Goal: Check status

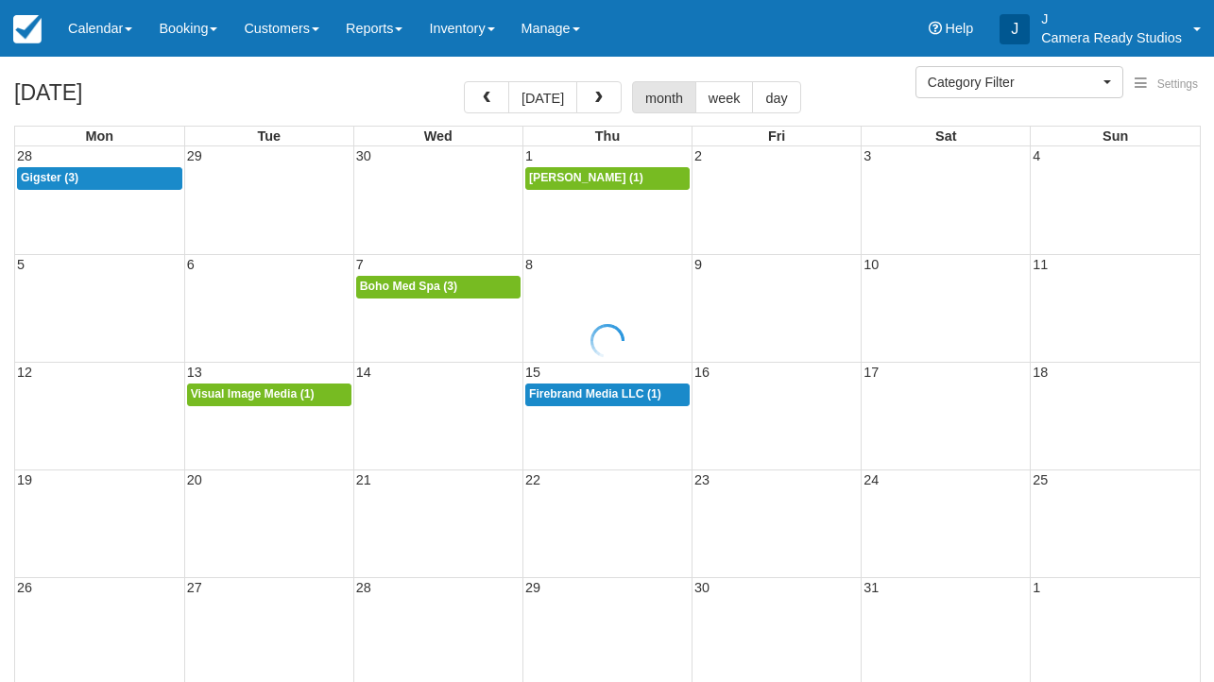
select select
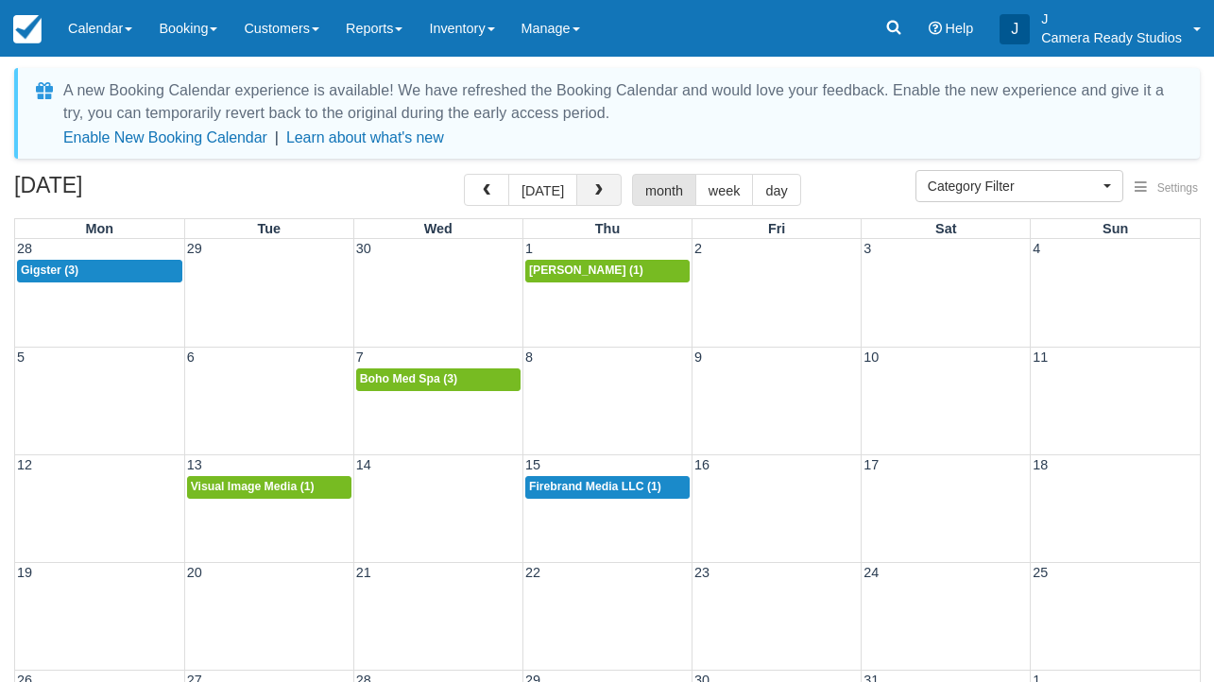
click at [600, 188] on span "button" at bounding box center [598, 190] width 13 height 13
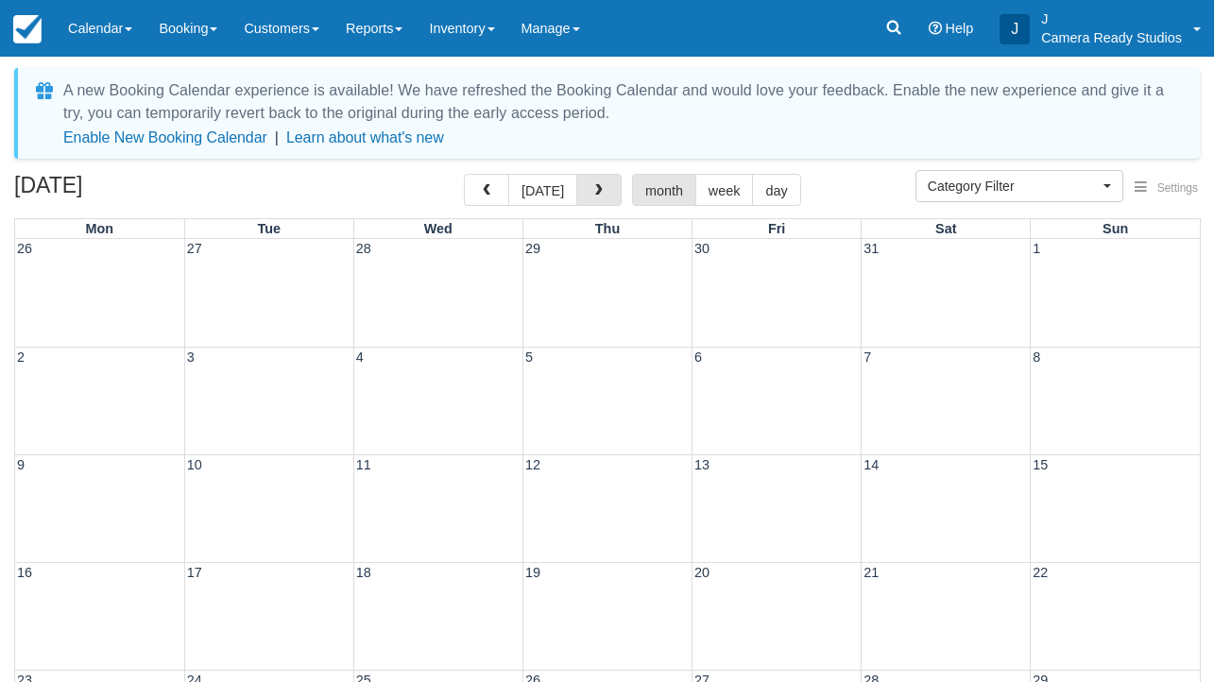
click at [600, 186] on span "button" at bounding box center [598, 190] width 13 height 13
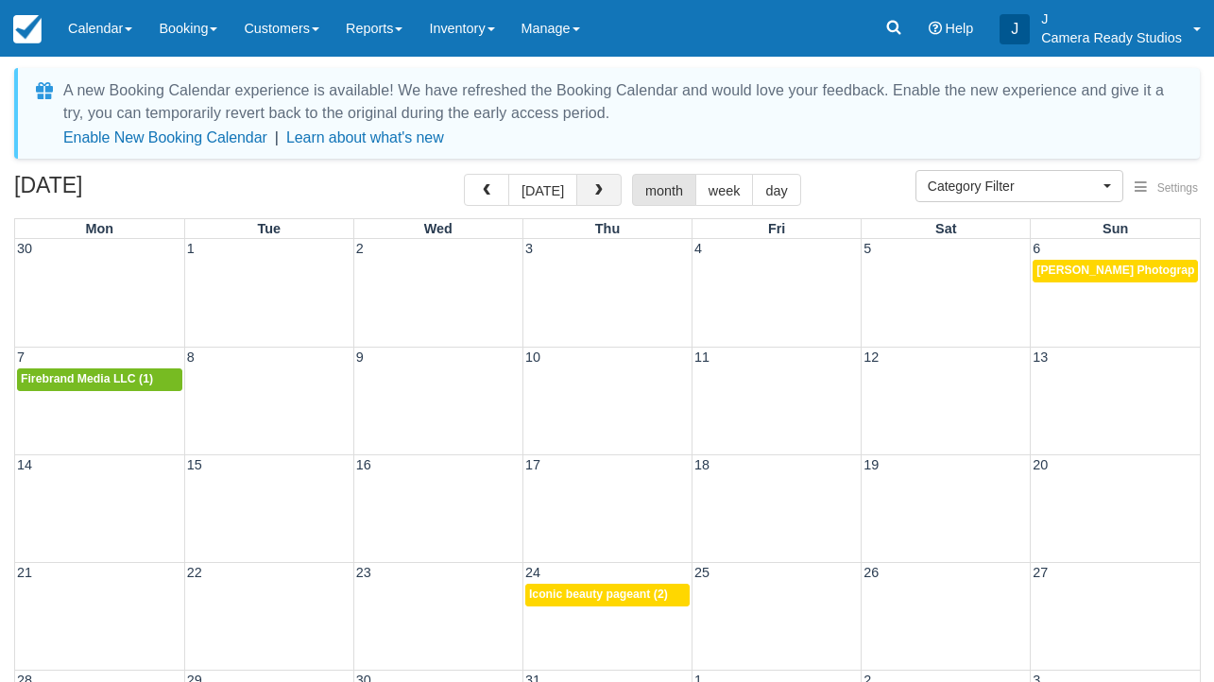
click at [600, 186] on button "button" at bounding box center [598, 190] width 45 height 32
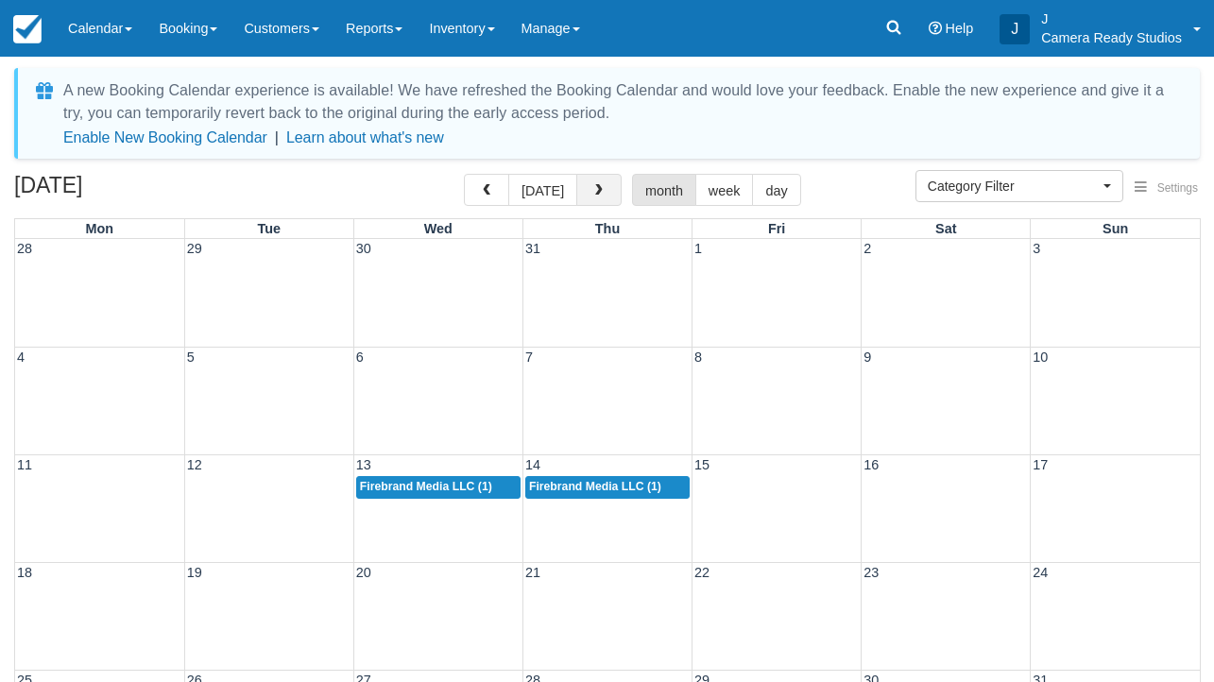
click at [600, 185] on span "button" at bounding box center [598, 190] width 13 height 13
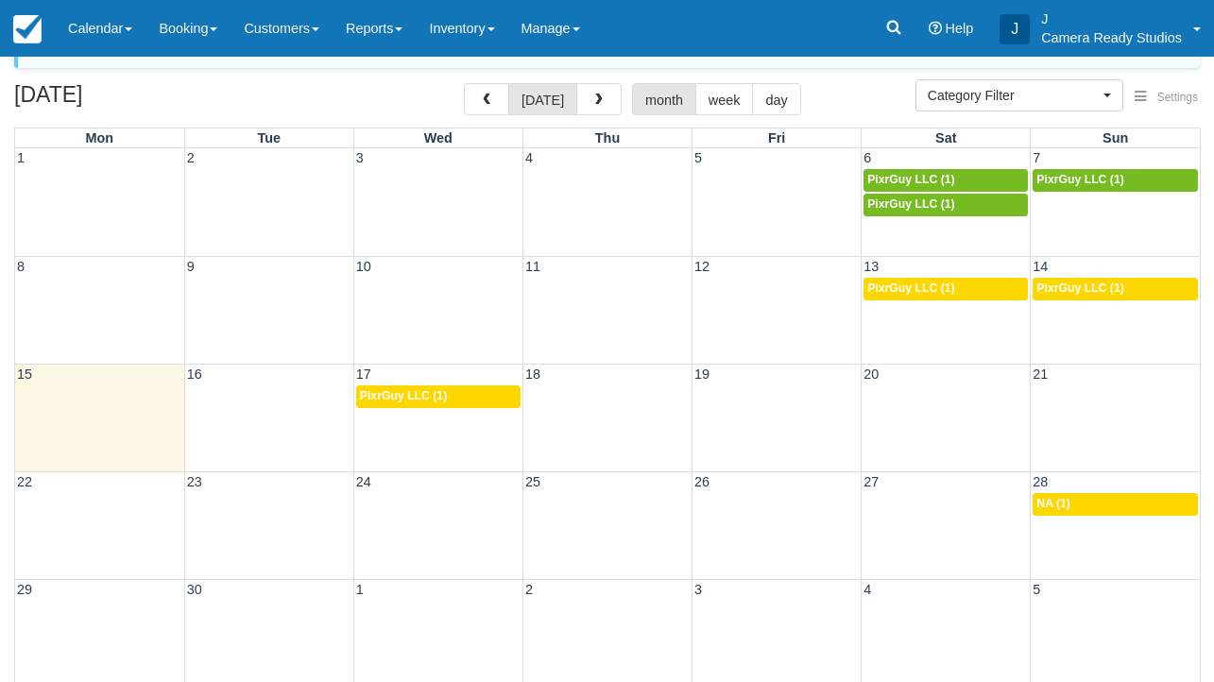
scroll to position [110, 0]
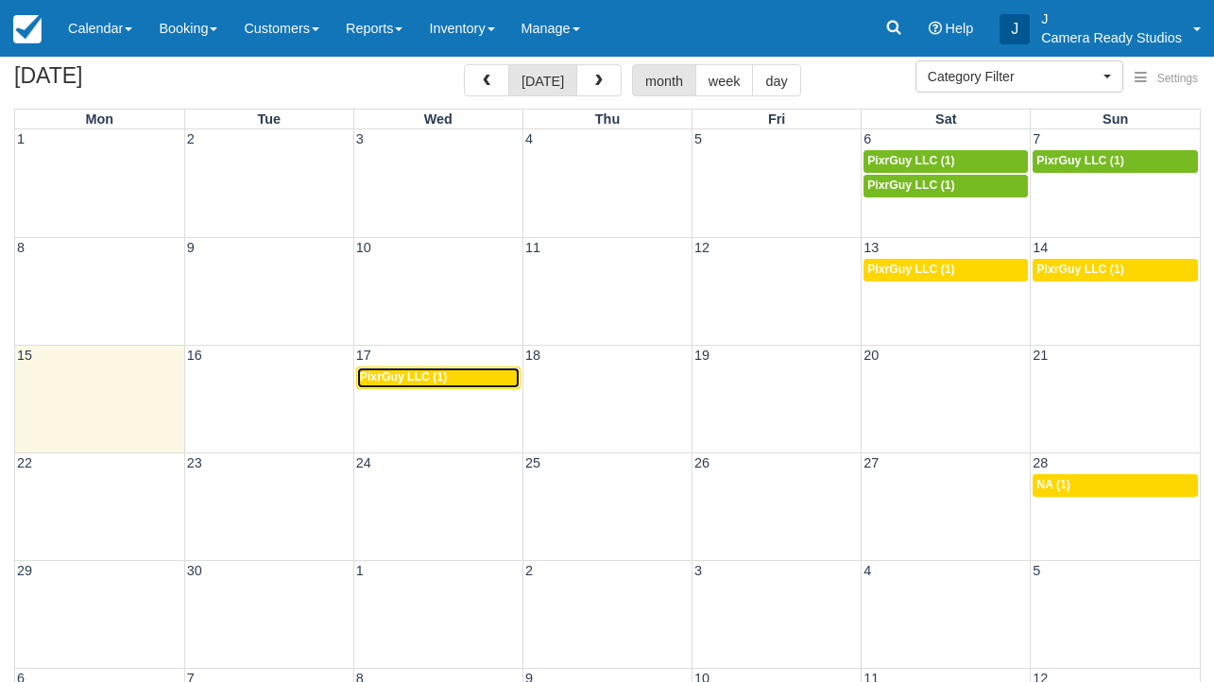
click at [458, 373] on div "6p PixrGuy LLC (1)" at bounding box center [438, 377] width 157 height 15
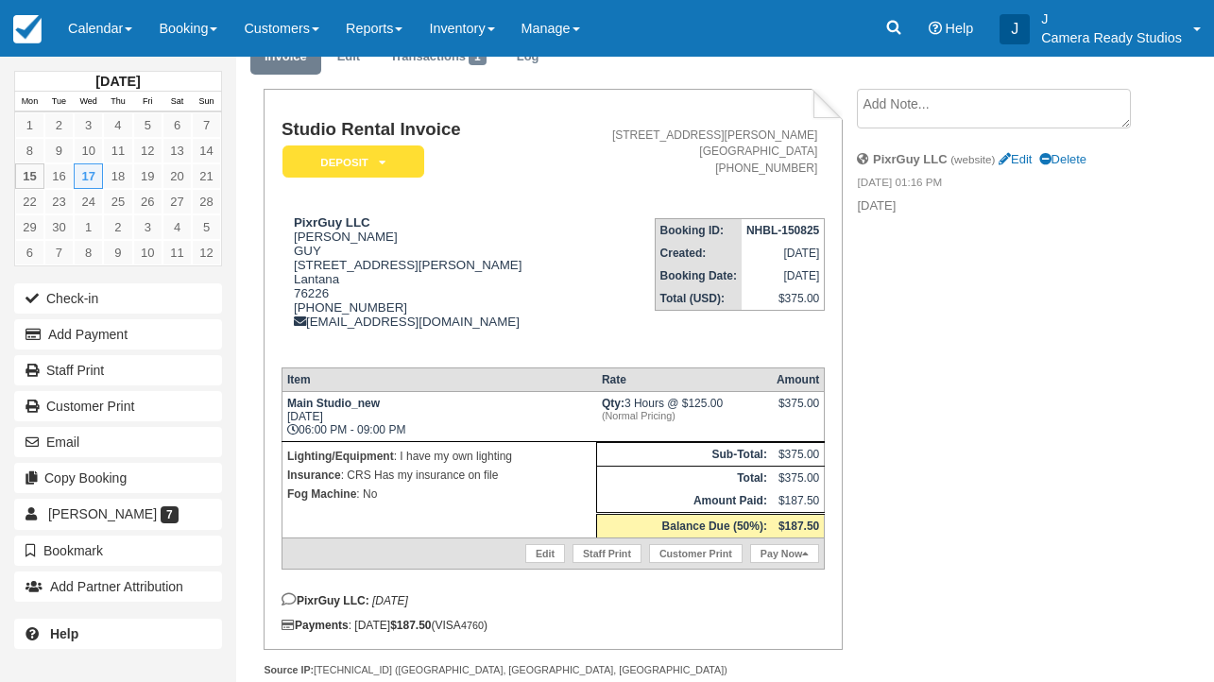
scroll to position [87, 0]
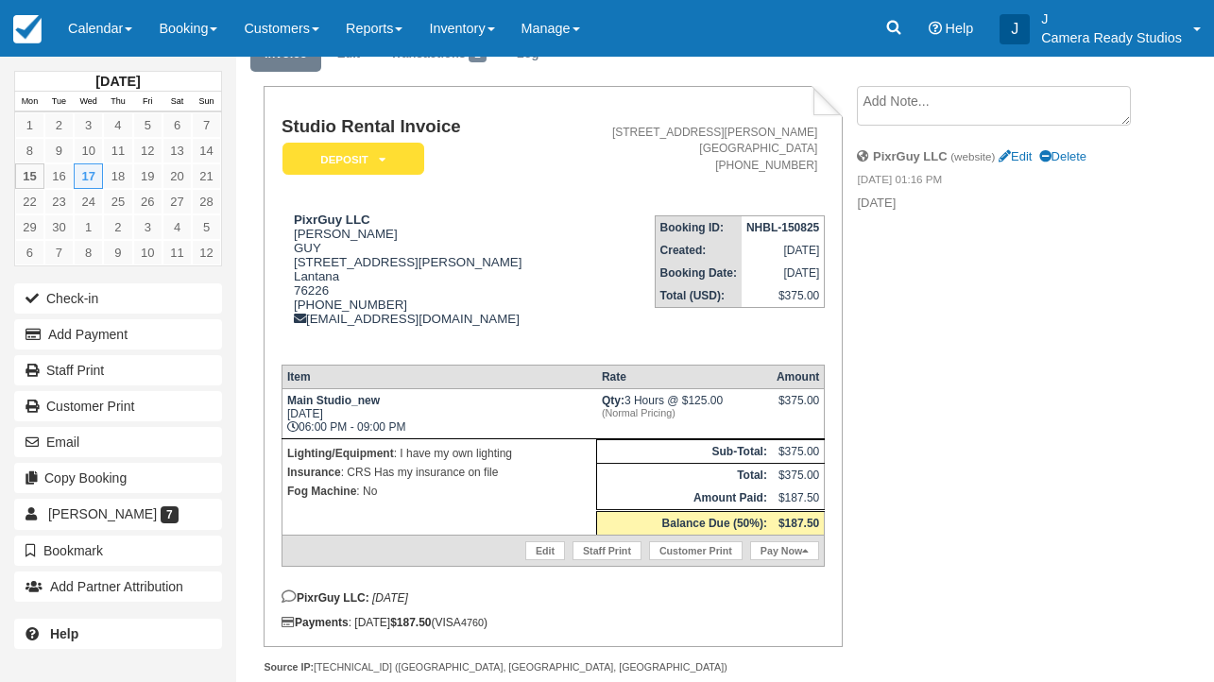
drag, startPoint x: 301, startPoint y: 439, endPoint x: 443, endPoint y: 438, distance: 141.7
click at [443, 438] on td "Main Studio_new Wed Sep 17, 2025 06:00 PM - 09:00 PM" at bounding box center [439, 414] width 315 height 50
copy td "06:00 PM - 09:00 PM"
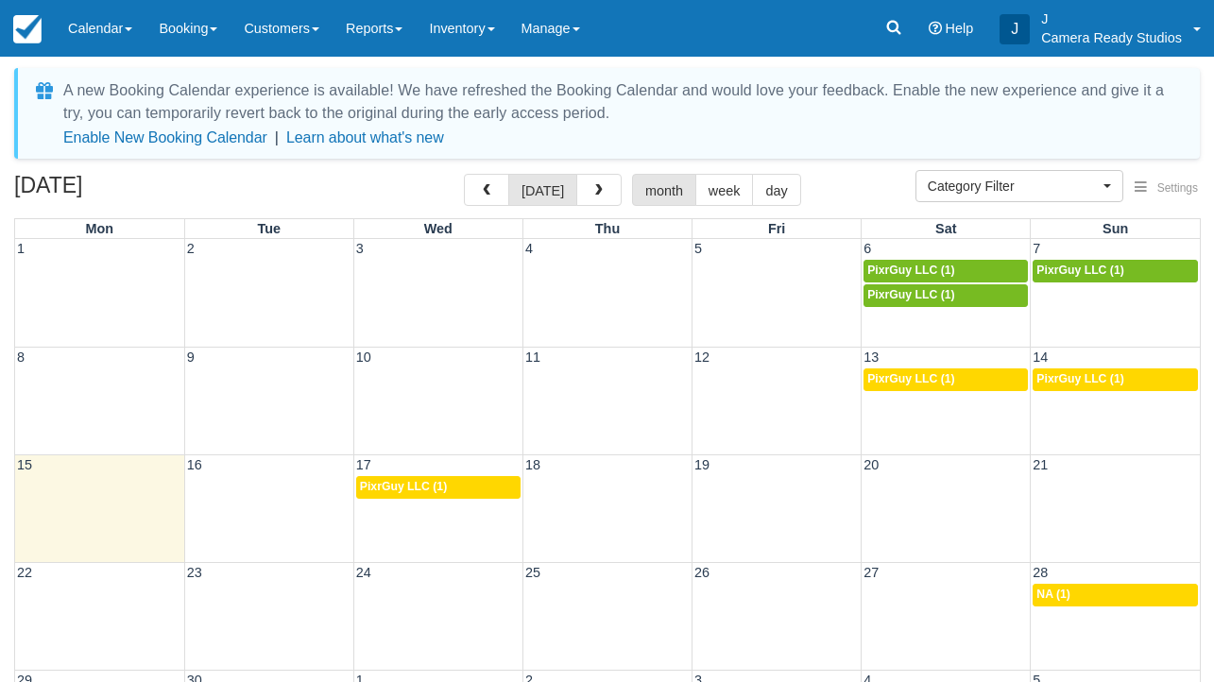
select select
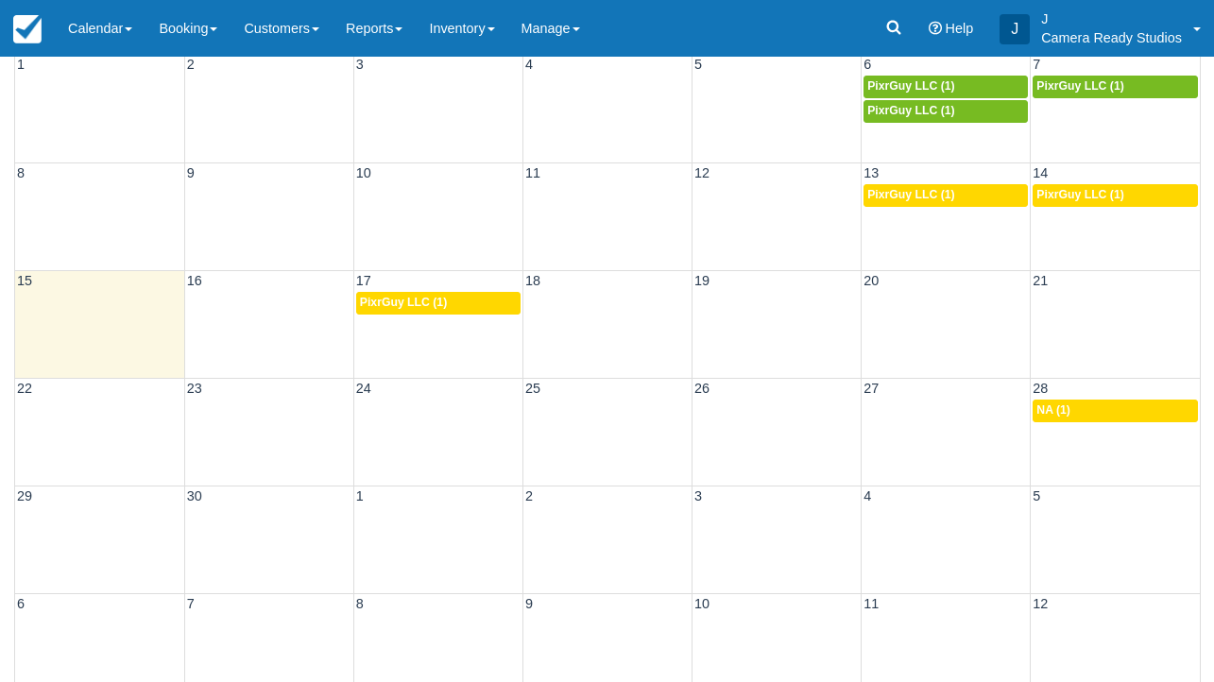
scroll to position [212, 0]
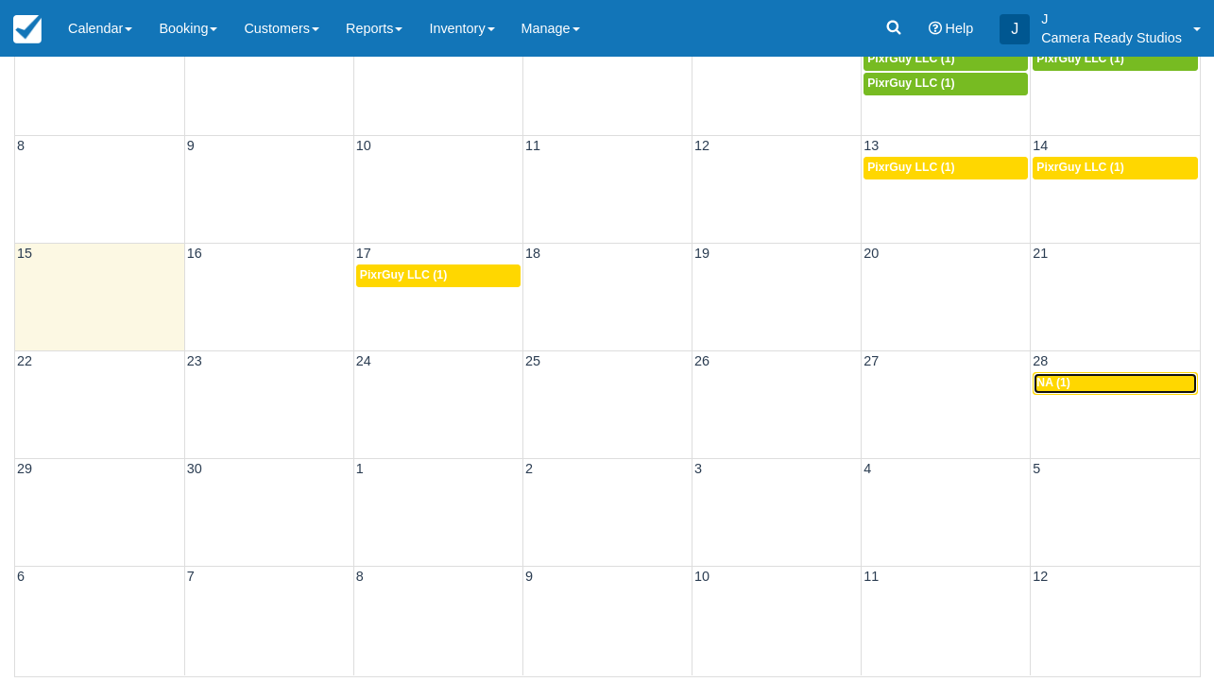
click at [1090, 385] on div "2p NA (1)" at bounding box center [1115, 383] width 158 height 15
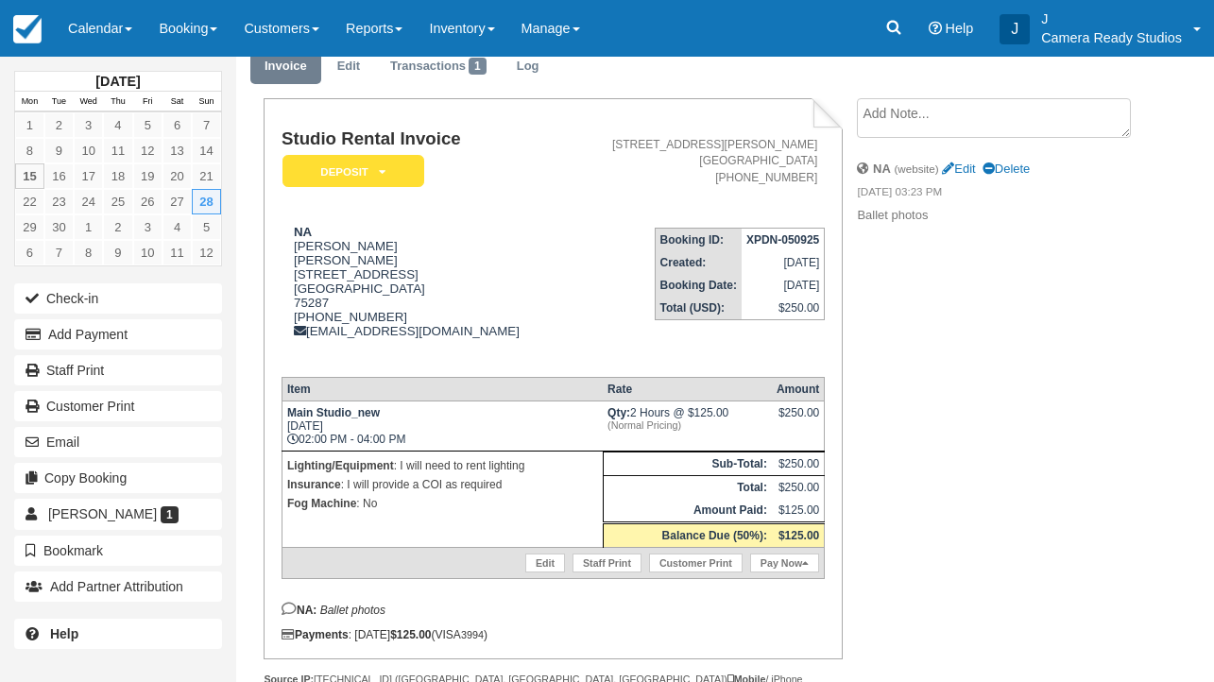
scroll to position [76, 0]
drag, startPoint x: 298, startPoint y: 448, endPoint x: 472, endPoint y: 456, distance: 175.0
click at [472, 451] on td "Main Studio_new Sun Sep 28, 2025 02:00 PM - 04:00 PM" at bounding box center [442, 426] width 321 height 50
copy td "02:00 PM - 04:00 PM"
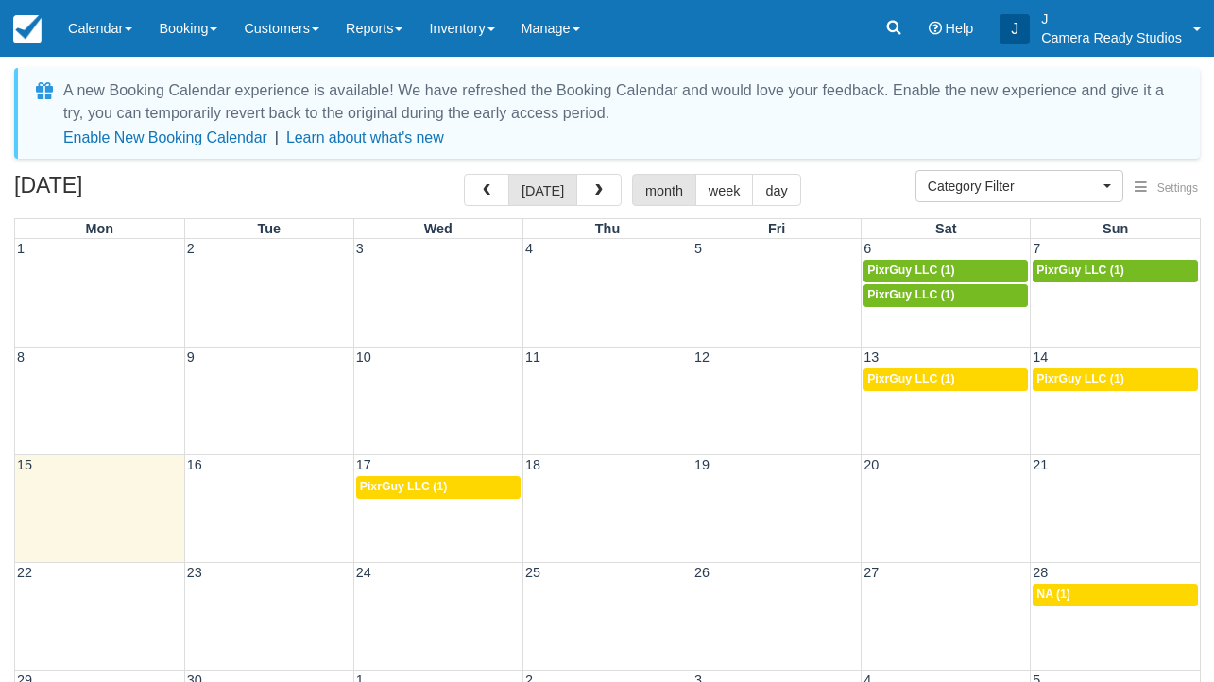
select select
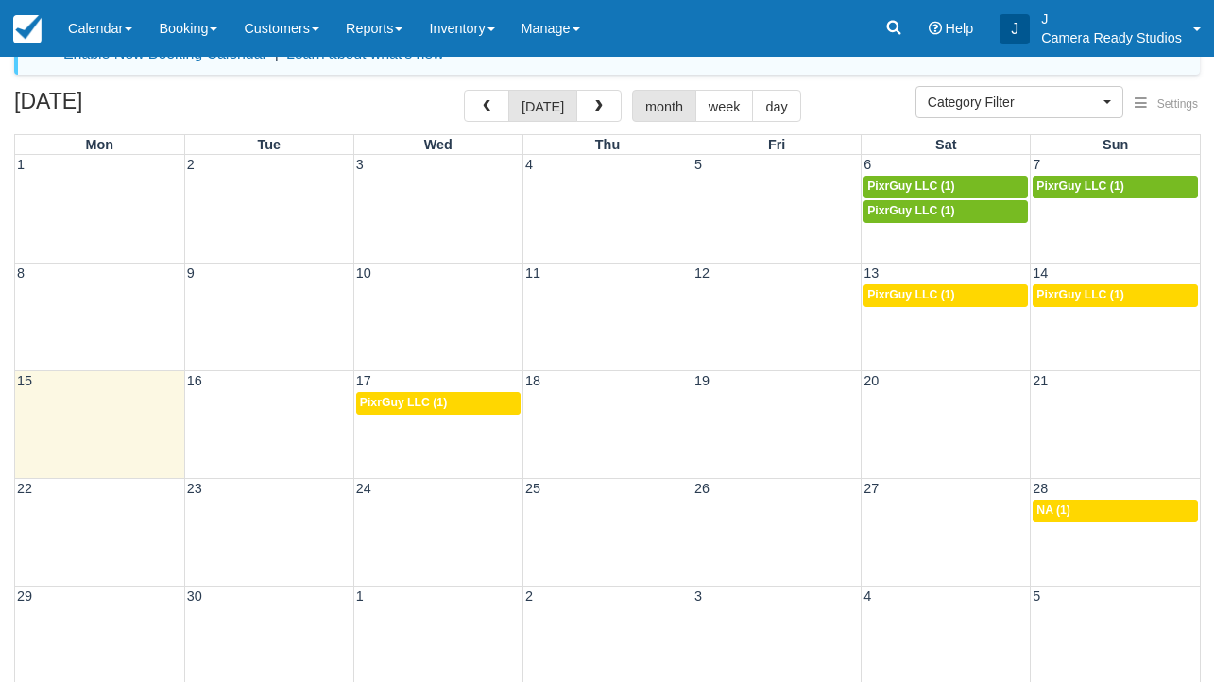
scroll to position [85, 0]
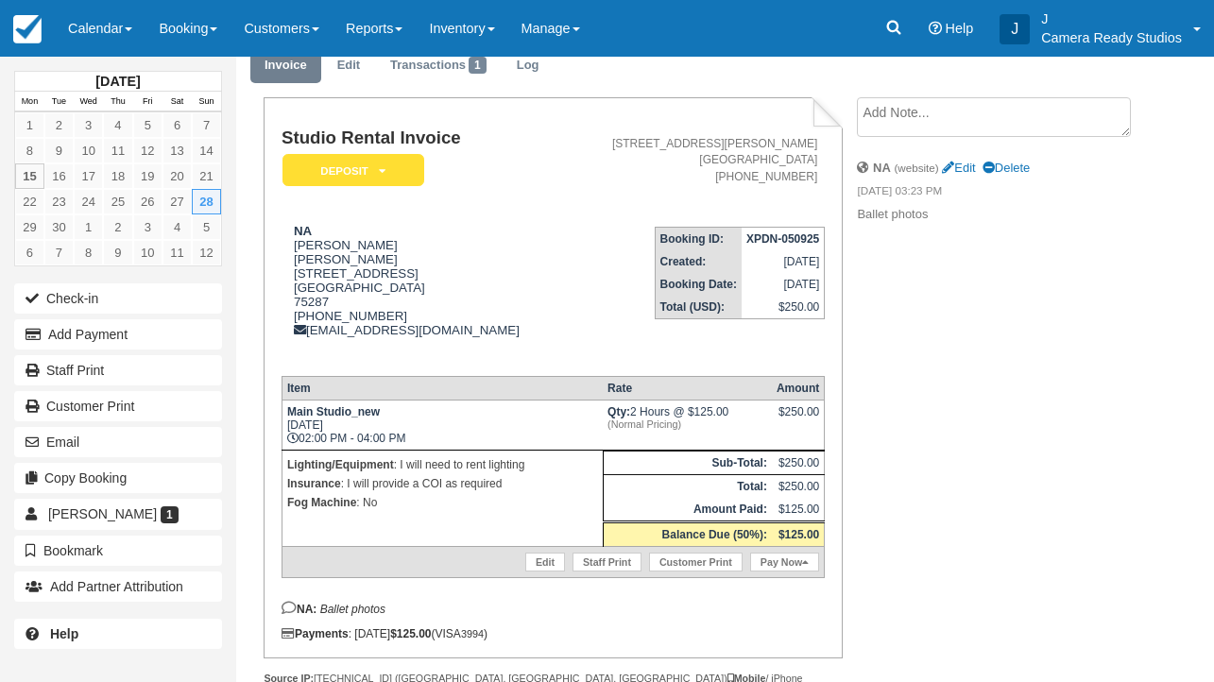
scroll to position [96, 0]
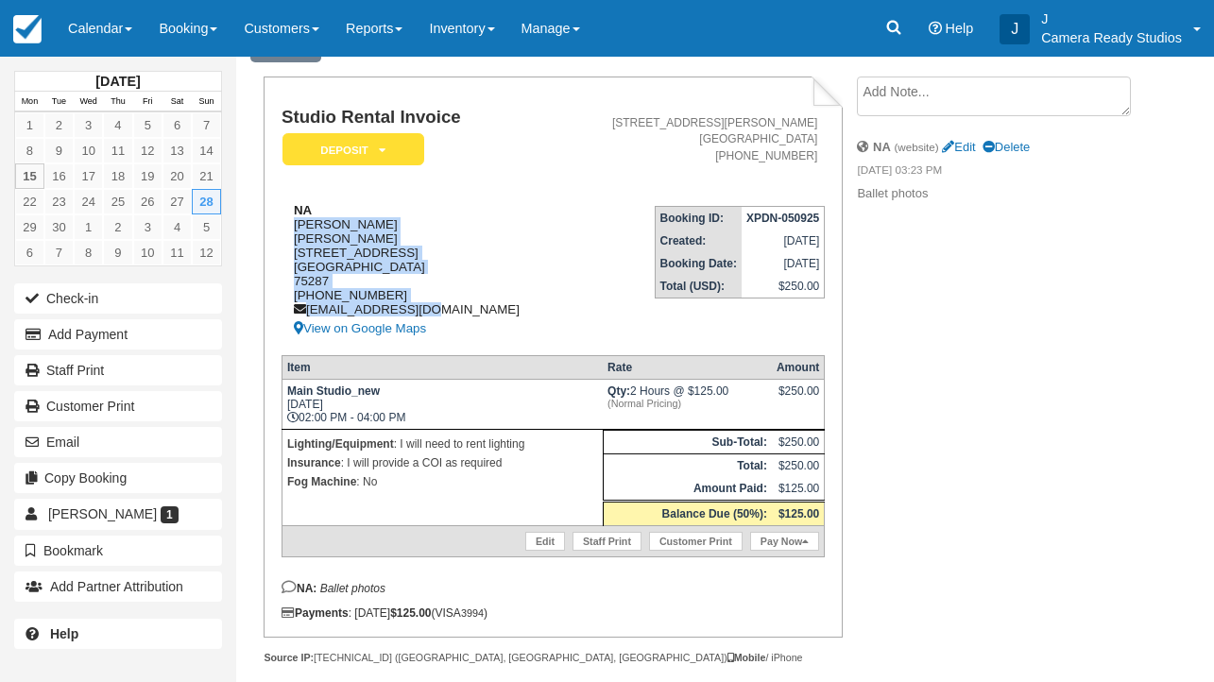
drag, startPoint x: 294, startPoint y: 224, endPoint x: 430, endPoint y: 320, distance: 166.7
click at [430, 320] on div "NA [PERSON_NAME] [STREET_ADDRESS] 1 (940) 222-9875 [EMAIL_ADDRESS][DOMAIN_NAME]…" at bounding box center [423, 271] width 283 height 137
copy div "[PERSON_NAME] [STREET_ADDRESS] 1 (940) 222-9875 [EMAIL_ADDRESS][DOMAIN_NAME]"
